Goal: Information Seeking & Learning: Learn about a topic

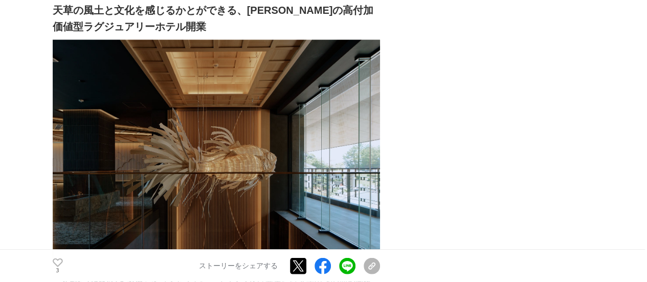
scroll to position [1177, 0]
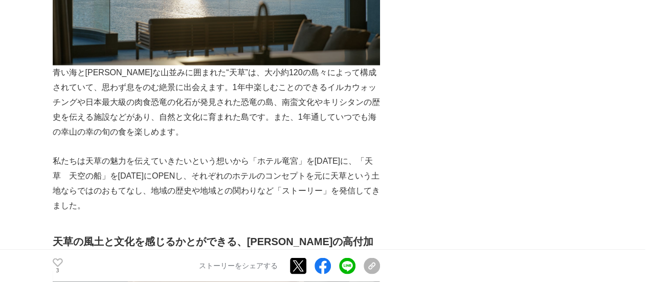
scroll to position [921, 0]
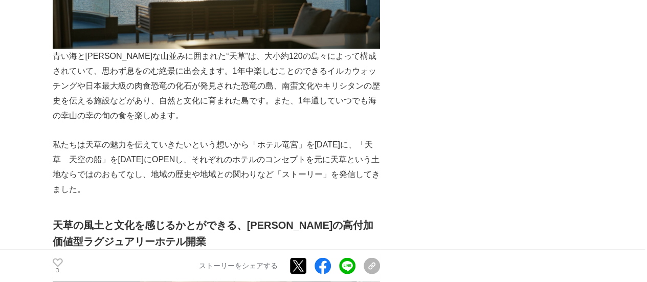
click at [257, 137] on p "私たちは天草の魅力を伝えていきたいという想いから「ホテル竜宮」を[DATE]に、「天草　天空の船」を[DATE]にOPENし、それぞれのホテルのコンセプトを元…" at bounding box center [216, 166] width 327 height 59
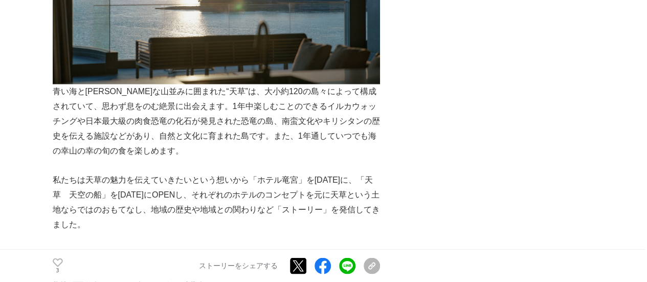
scroll to position [870, 0]
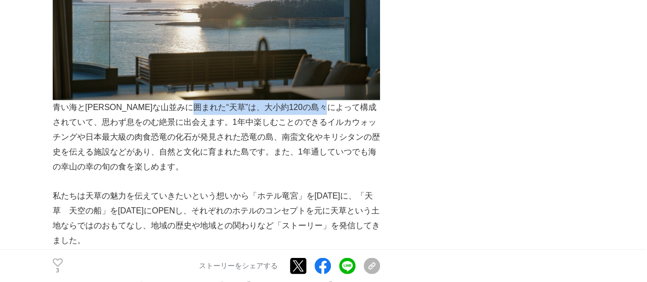
drag, startPoint x: 225, startPoint y: 59, endPoint x: 369, endPoint y: 60, distance: 144.3
click at [369, 100] on p "青い海と[PERSON_NAME]な山並みに囲まれた“天草”は、大小約120の島々によって構成されていて、思わず息をのむ絶景に出会えます。1年中楽しむことので…" at bounding box center [216, 137] width 327 height 74
copy p "大小約120の島々によって構成されてい"
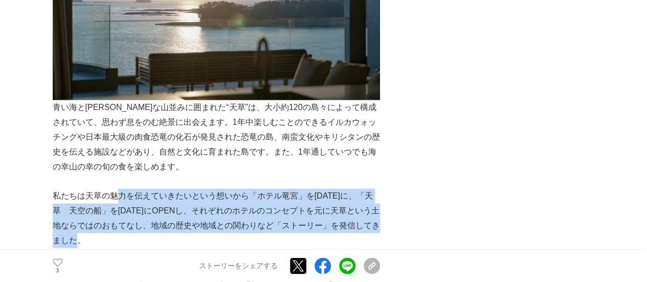
drag, startPoint x: 119, startPoint y: 148, endPoint x: 372, endPoint y: 185, distance: 255.8
click at [372, 188] on p "私たちは天草の魅力を伝えていきたいという想いから「ホテル竜宮」を[DATE]に、「天草　天空の船」を[DATE]にOPENし、それぞれのホテルのコンセプトを元…" at bounding box center [216, 217] width 327 height 59
copy p "魅力を伝えていきたいという想いから「ホテル竜宮」を[DATE]に、「天草　天空の船」を[DATE]にOPENし、それぞれのホテルのコンセプトを元に天草という土…"
click at [288, 188] on p "私たちは天草の魅力を伝えていきたいという想いから「ホテル竜宮」を[DATE]に、「天草　天空の船」を[DATE]にOPENし、それぞれのホテルのコンセプトを元…" at bounding box center [216, 217] width 327 height 59
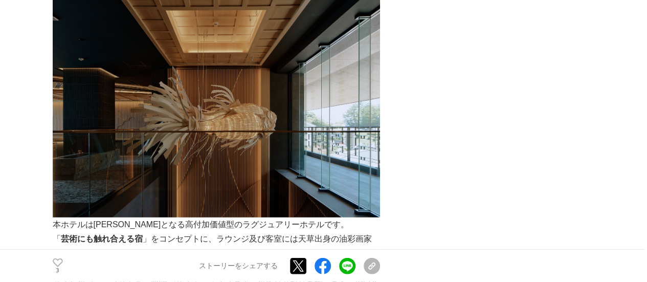
scroll to position [1228, 0]
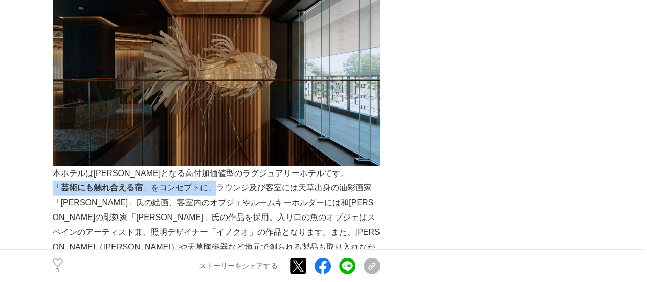
drag, startPoint x: 54, startPoint y: 140, endPoint x: 215, endPoint y: 145, distance: 161.2
click at [215, 181] on p "「 芸術にも触れ合える宿 」をコンセプトに、ラウンジ及び客室には天草出身の油彩画家「[PERSON_NAME]」氏の絵画、客室内のオブジェやルームキーホルダー…" at bounding box center [216, 225] width 327 height 89
copy p "「 芸術にも触れ合える宿 」をコンセプトに、"
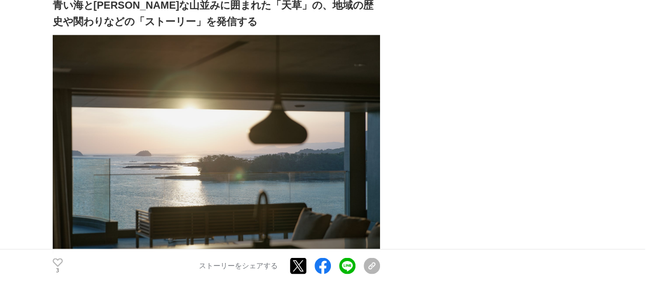
scroll to position [460, 0]
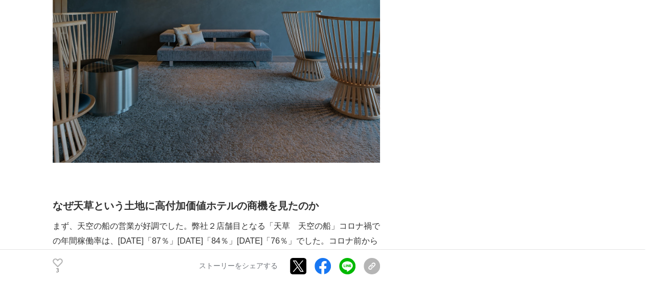
scroll to position [1842, 0]
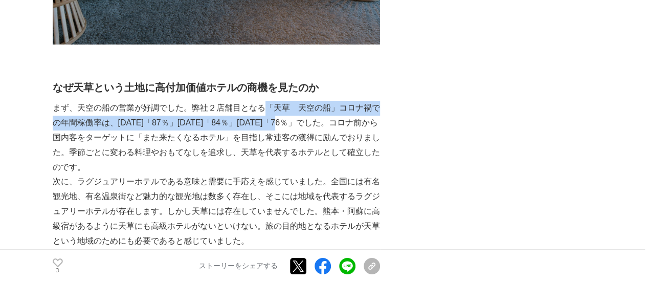
drag, startPoint x: 267, startPoint y: 56, endPoint x: 298, endPoint y: 79, distance: 38.8
click at [298, 101] on p "まず、天空の船の営業が好調でした。弊社２店舗目となる「天草　天空の船」コロナ禍での年間稼働率は、[DATE]「87％」[DATE]「84％」[DATE]「76…" at bounding box center [216, 138] width 327 height 74
click at [260, 101] on p "まず、天空の船の営業が好調でした。弊社２店舗目となる「天草　天空の船」コロナ禍での年間稼働率は、[DATE]「87％」[DATE]「84％」[DATE]「76…" at bounding box center [216, 138] width 327 height 74
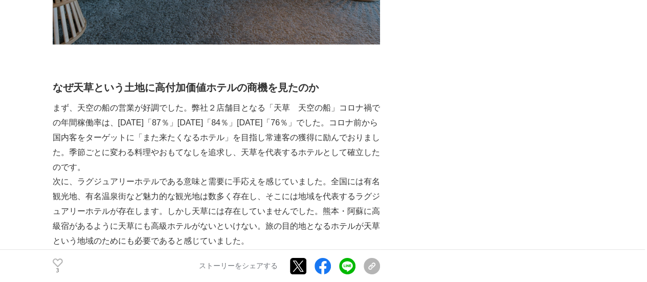
click at [265, 101] on p "まず、天空の船の営業が好調でした。弊社２店舗目となる「天草　天空の船」コロナ禍での年間稼働率は、[DATE]「87％」[DATE]「84％」[DATE]「76…" at bounding box center [216, 138] width 327 height 74
drag, startPoint x: 266, startPoint y: 57, endPoint x: 340, endPoint y: 67, distance: 75.3
click at [336, 101] on p "まず、天空の船の営業が好調でした。弊社２店舗目となる「天草　天空の船」コロナ禍での年間稼働率は、[DATE]「87％」[DATE]「84％」[DATE]「76…" at bounding box center [216, 138] width 327 height 74
copy p "「天草　天空の船」"
drag, startPoint x: 249, startPoint y: 105, endPoint x: 370, endPoint y: 108, distance: 121.8
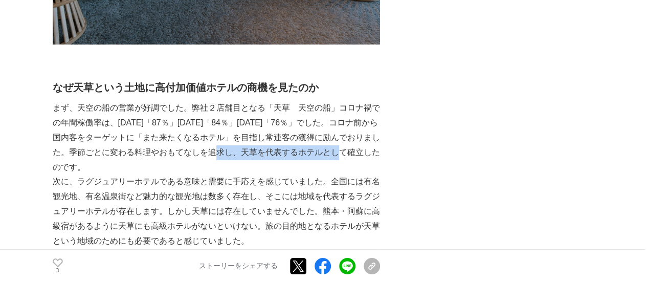
click at [370, 108] on p "まず、天空の船の営業が好調でした。弊社２店舗目となる「天草　天空の船」コロナ禍での年間稼働率は、[DATE]「87％」[DATE]「84％」[DATE]「76…" at bounding box center [216, 138] width 327 height 74
copy p "天草を代表するホテルとして確立"
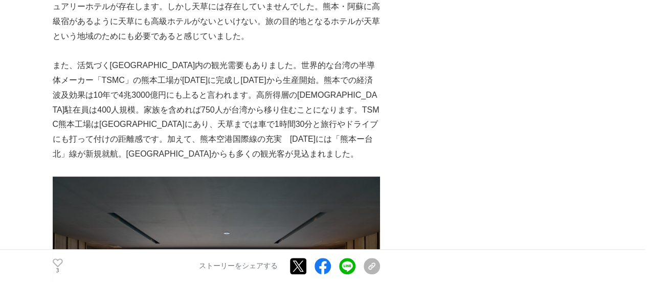
scroll to position [1944, 0]
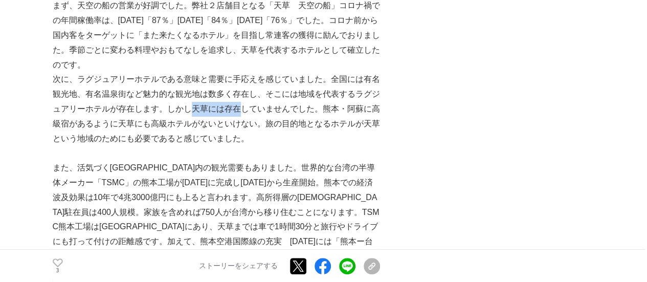
drag, startPoint x: 192, startPoint y: 59, endPoint x: 243, endPoint y: 60, distance: 50.7
click at [243, 72] on p "次に、ラグジュアリーホテルである意味と需要に手応えを感じていました。全国には有名観光地、有名温泉街など魅力的な観光地は数多く存在し、そこには地域を代表するラグ…" at bounding box center [216, 109] width 327 height 74
drag, startPoint x: 225, startPoint y: 65, endPoint x: 210, endPoint y: 63, distance: 14.9
click at [225, 72] on p "次に、ラグジュアリーホテルである意味と需要に手応えを感じていました。全国には有名観光地、有名温泉街など魅力的な観光地は数多く存在し、そこには地域を代表するラグ…" at bounding box center [216, 109] width 327 height 74
drag, startPoint x: 190, startPoint y: 61, endPoint x: 318, endPoint y: 63, distance: 127.9
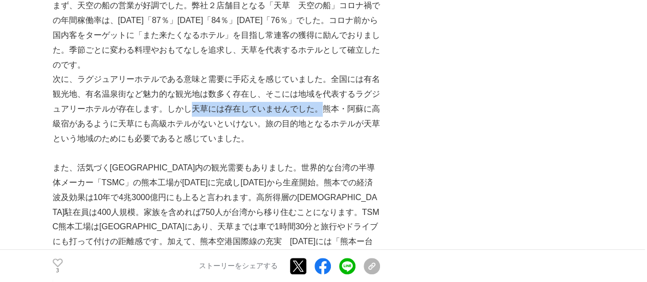
click at [318, 72] on p "次に、ラグジュアリーホテルである意味と需要に手応えを感じていました。全国には有名観光地、有名温泉街など魅力的な観光地は数多く存在し、そこには地域を代表するラグ…" at bounding box center [216, 109] width 327 height 74
copy p "天草には存在していませんでした。"
click at [223, 161] on p "また、活気づく[GEOGRAPHIC_DATA]内の観光需要もありました。世界的な台湾の半導体メーカー「TSMC」の熊本工場が[DATE]に完成し[DATE]…" at bounding box center [216, 212] width 327 height 103
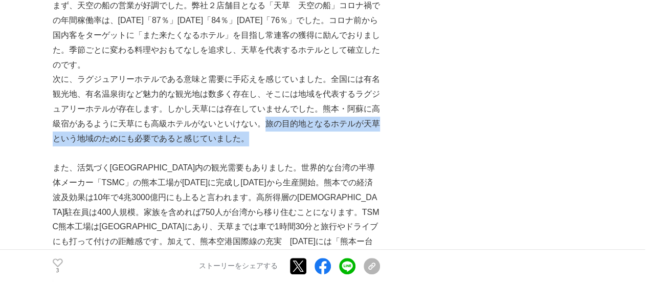
drag, startPoint x: 266, startPoint y: 75, endPoint x: 266, endPoint y: 92, distance: 16.4
click at [266, 92] on p "次に、ラグジュアリーホテルである意味と需要に手応えを感じていました。全国には有名観光地、有名温泉街など魅力的な観光地は数多く存在し、そこには地域を代表するラグ…" at bounding box center [216, 109] width 327 height 74
copy p "旅の目的地となるホテルが天草という地域のためにも必要であると感じていました。"
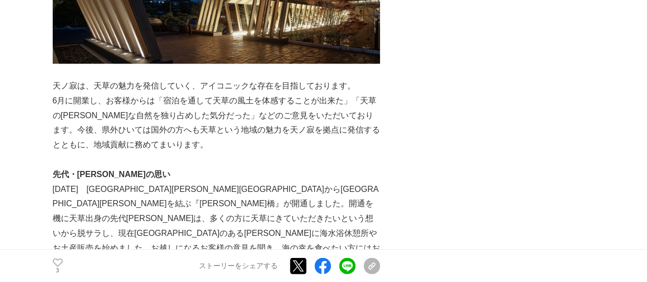
scroll to position [3018, 0]
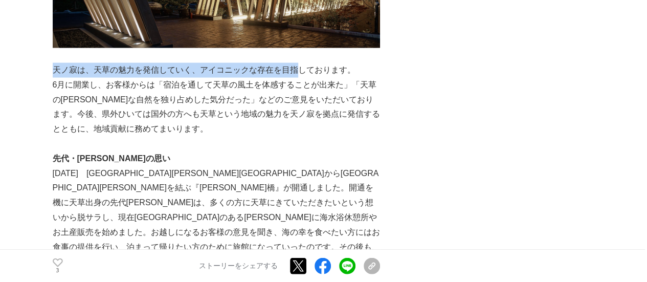
drag, startPoint x: 52, startPoint y: 22, endPoint x: 296, endPoint y: 23, distance: 243.5
click at [296, 63] on p "天ノ寂は、天草の魅力を発信していく、アイコニックな存在を目指しております。" at bounding box center [216, 70] width 327 height 15
copy p "天ノ寂は、天草の魅力を発信していく、アイコニックな存在を目指"
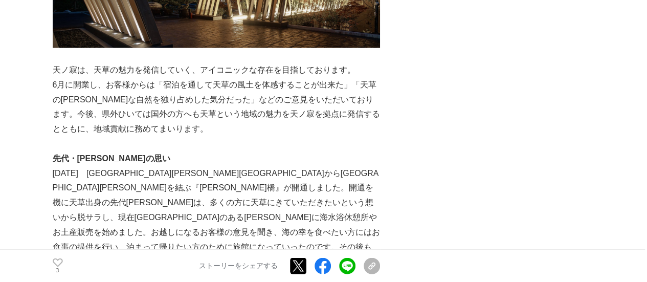
drag, startPoint x: 381, startPoint y: 145, endPoint x: 392, endPoint y: 148, distance: 11.3
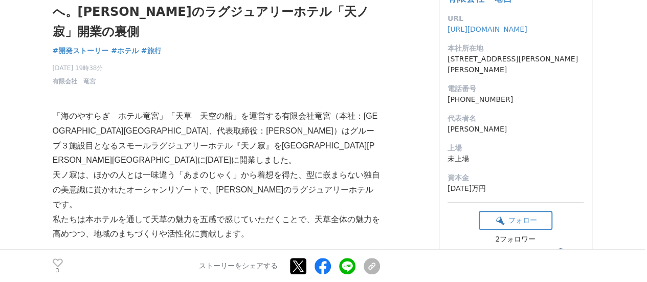
scroll to position [153, 0]
